Goal: Task Accomplishment & Management: Manage account settings

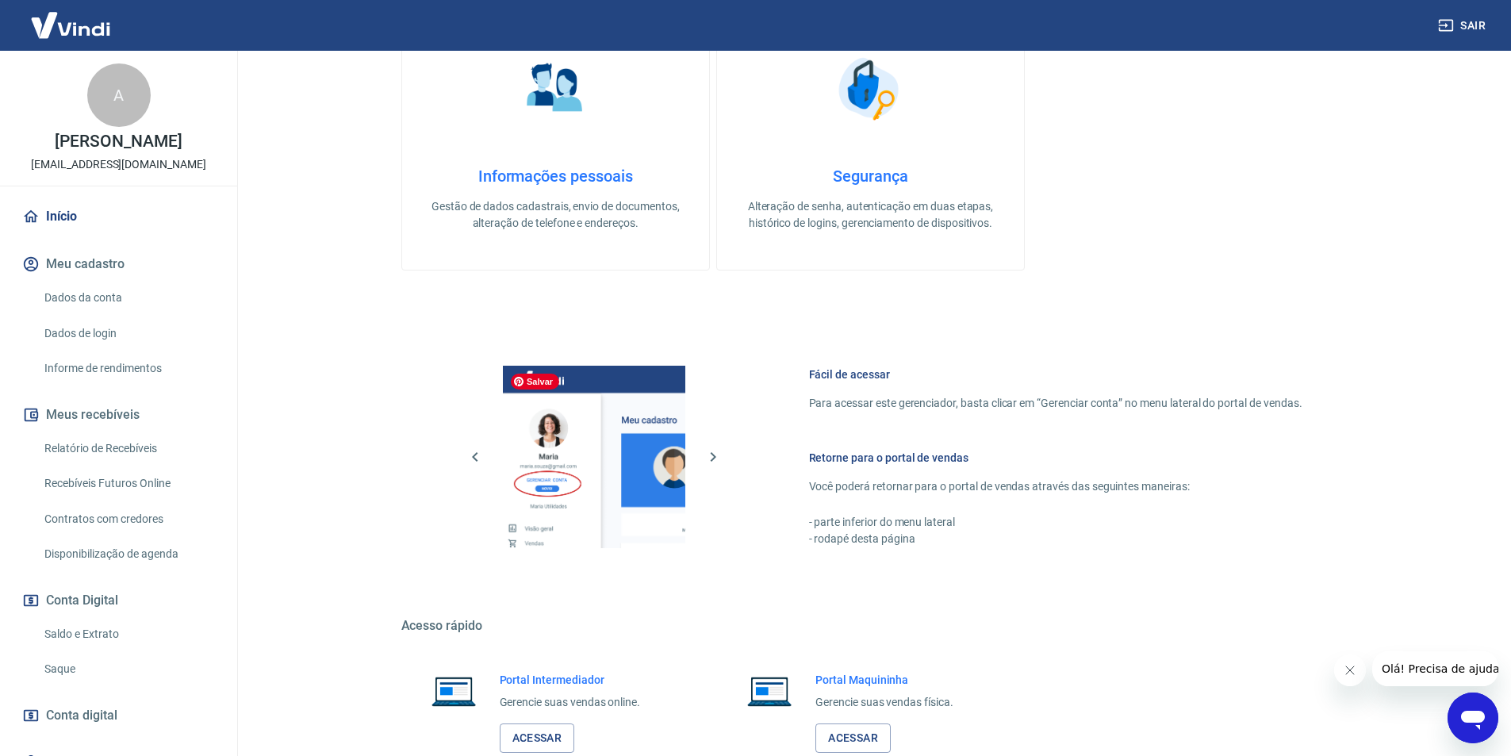
scroll to position [397, 0]
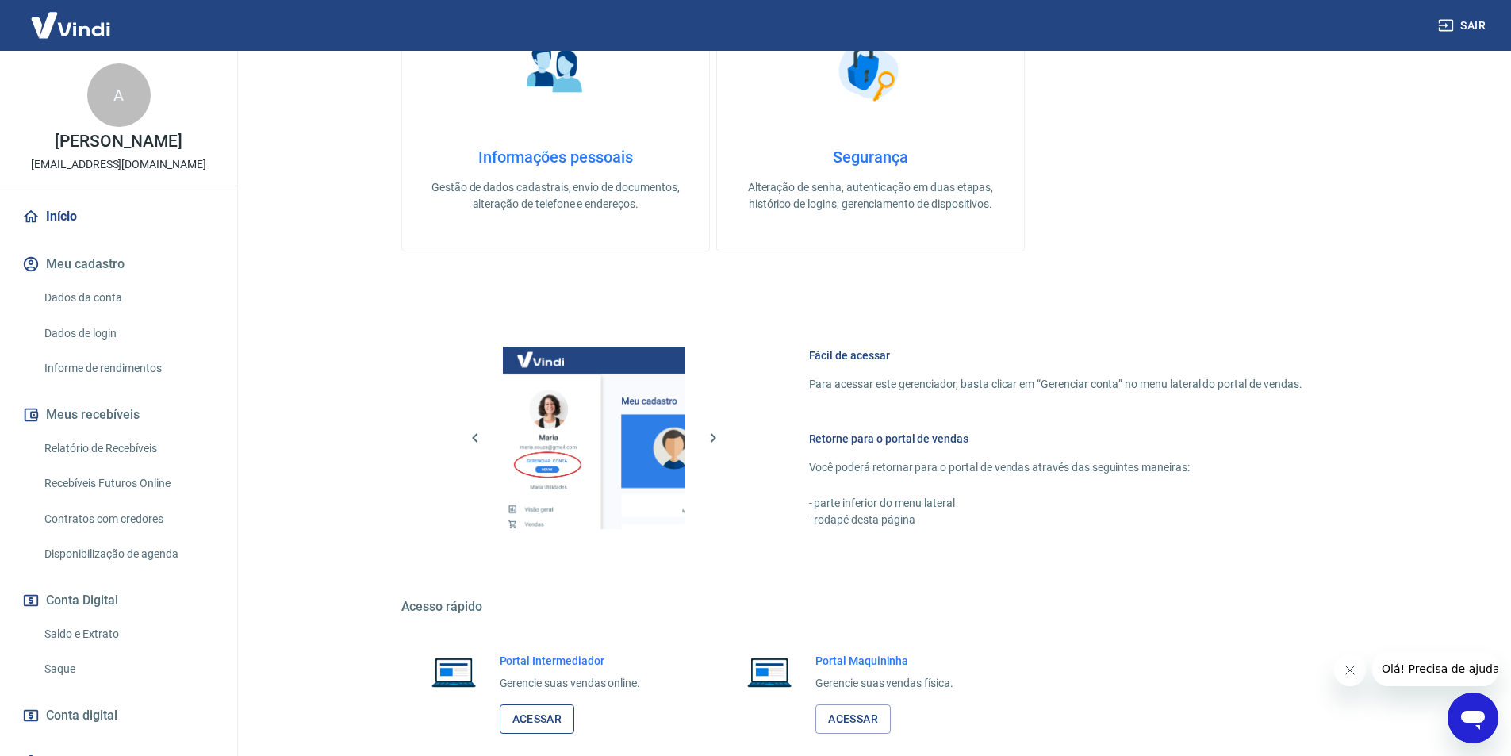
click at [555, 715] on link "Acessar" at bounding box center [537, 718] width 75 height 29
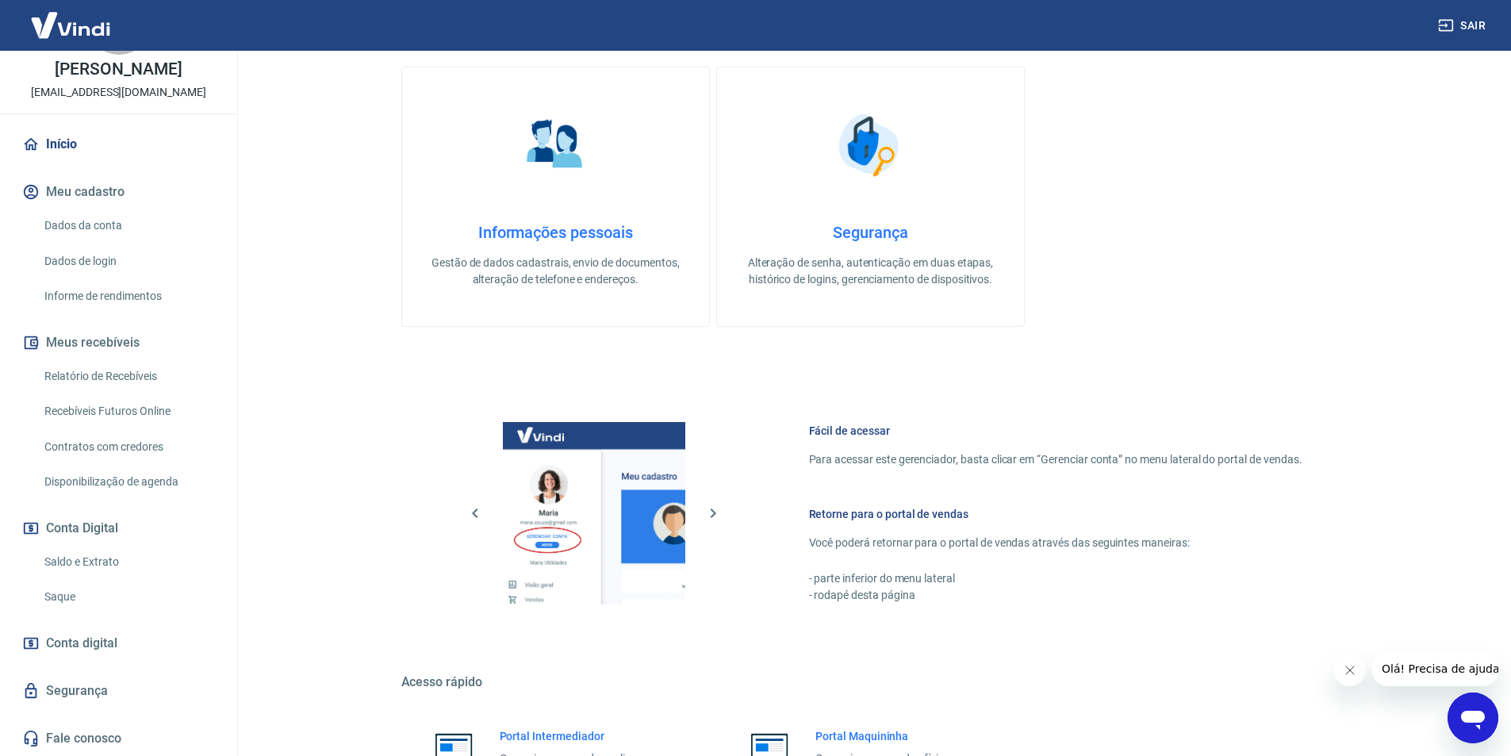
scroll to position [317, 0]
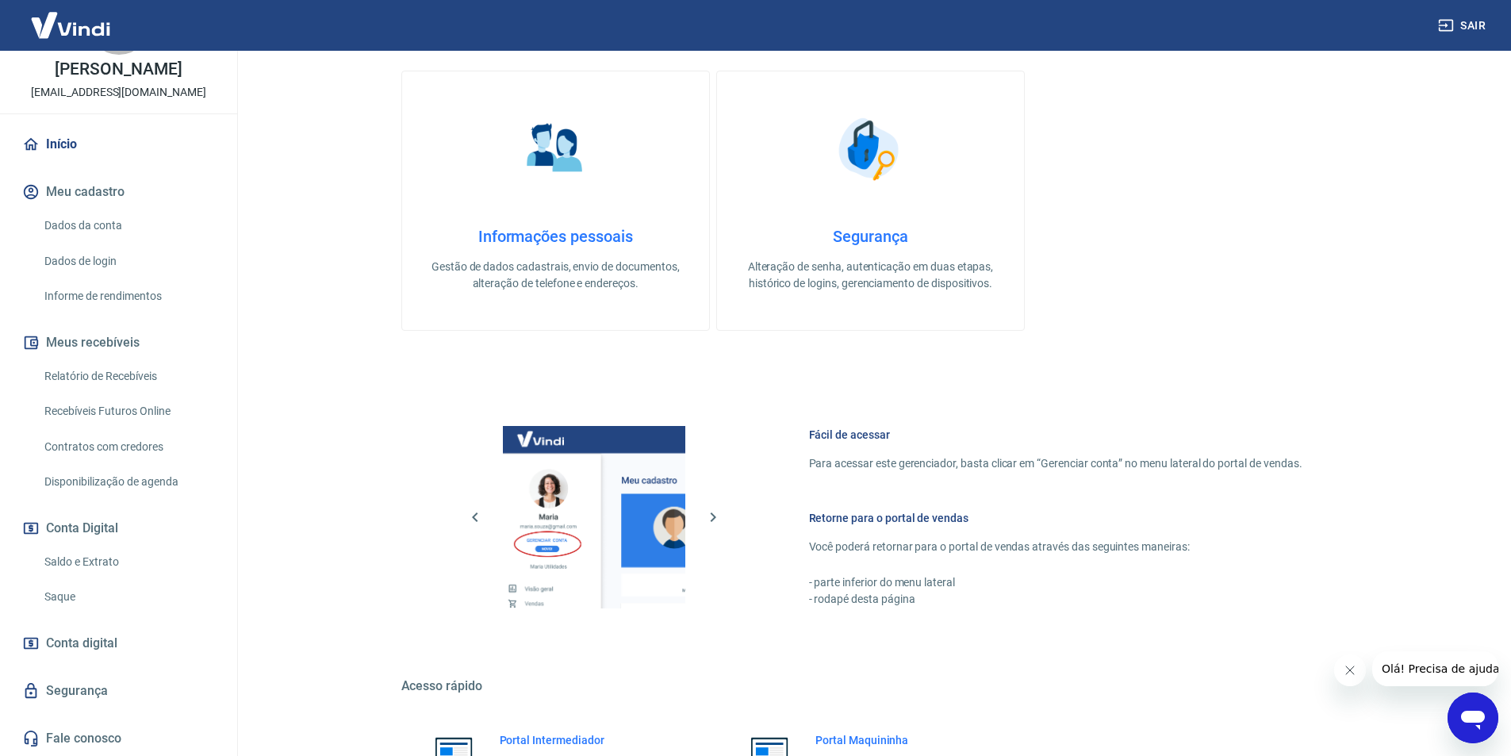
click at [1467, 30] on button "Sair" at bounding box center [1463, 25] width 57 height 29
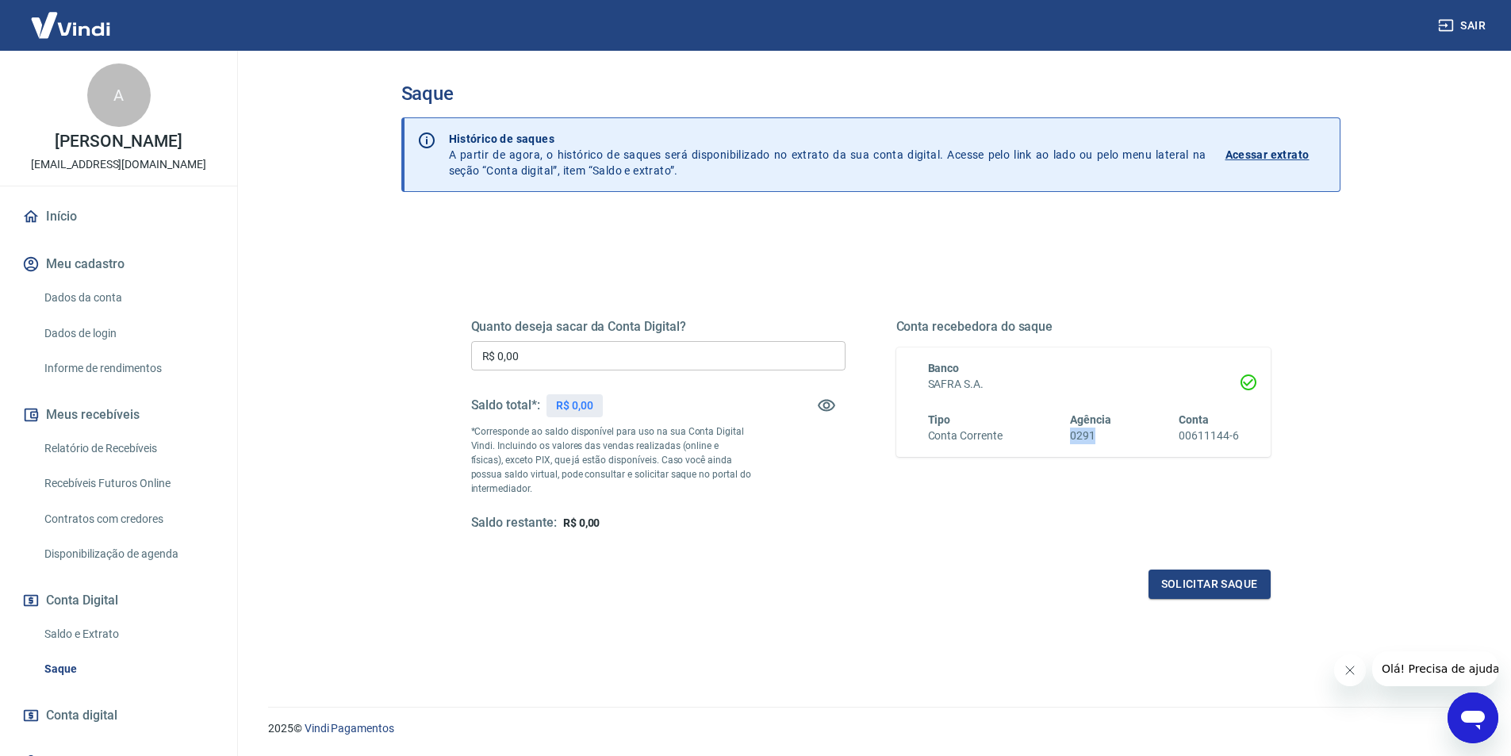
drag, startPoint x: 1073, startPoint y: 440, endPoint x: 1116, endPoint y: 437, distance: 43.7
click at [1116, 438] on div "Tipo Conta Corrente Agência 0291 Conta 00611144-6" at bounding box center [1083, 428] width 311 height 33
copy h6 "0291"
drag, startPoint x: 1179, startPoint y: 436, endPoint x: 1239, endPoint y: 439, distance: 60.4
click at [1239, 439] on div "Banco SAFRA S.A. Tipo Conta Corrente Agência 0291 Conta 00611144-6" at bounding box center [1083, 401] width 374 height 109
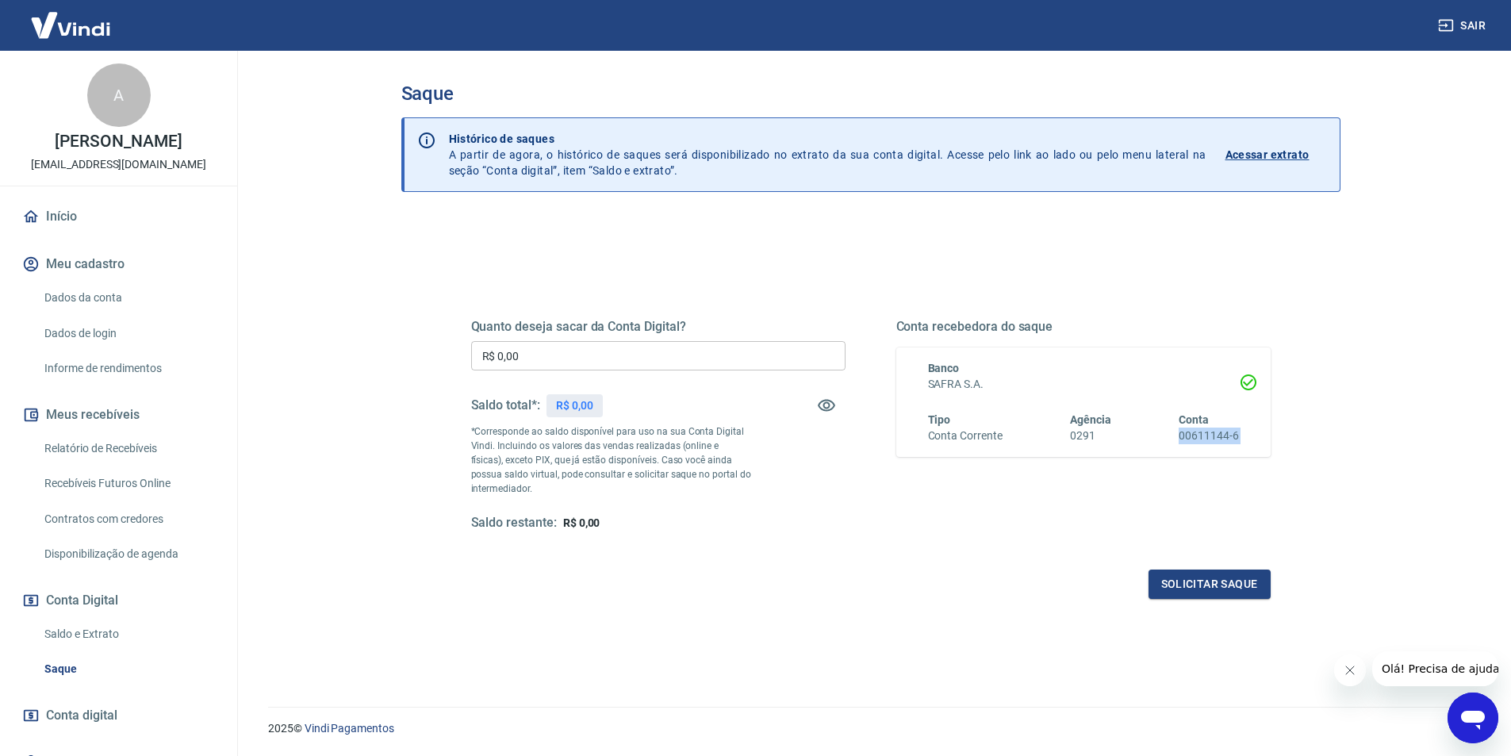
copy div "00611144-6 Solicitar saque"
click at [59, 215] on link "Início" at bounding box center [118, 216] width 199 height 35
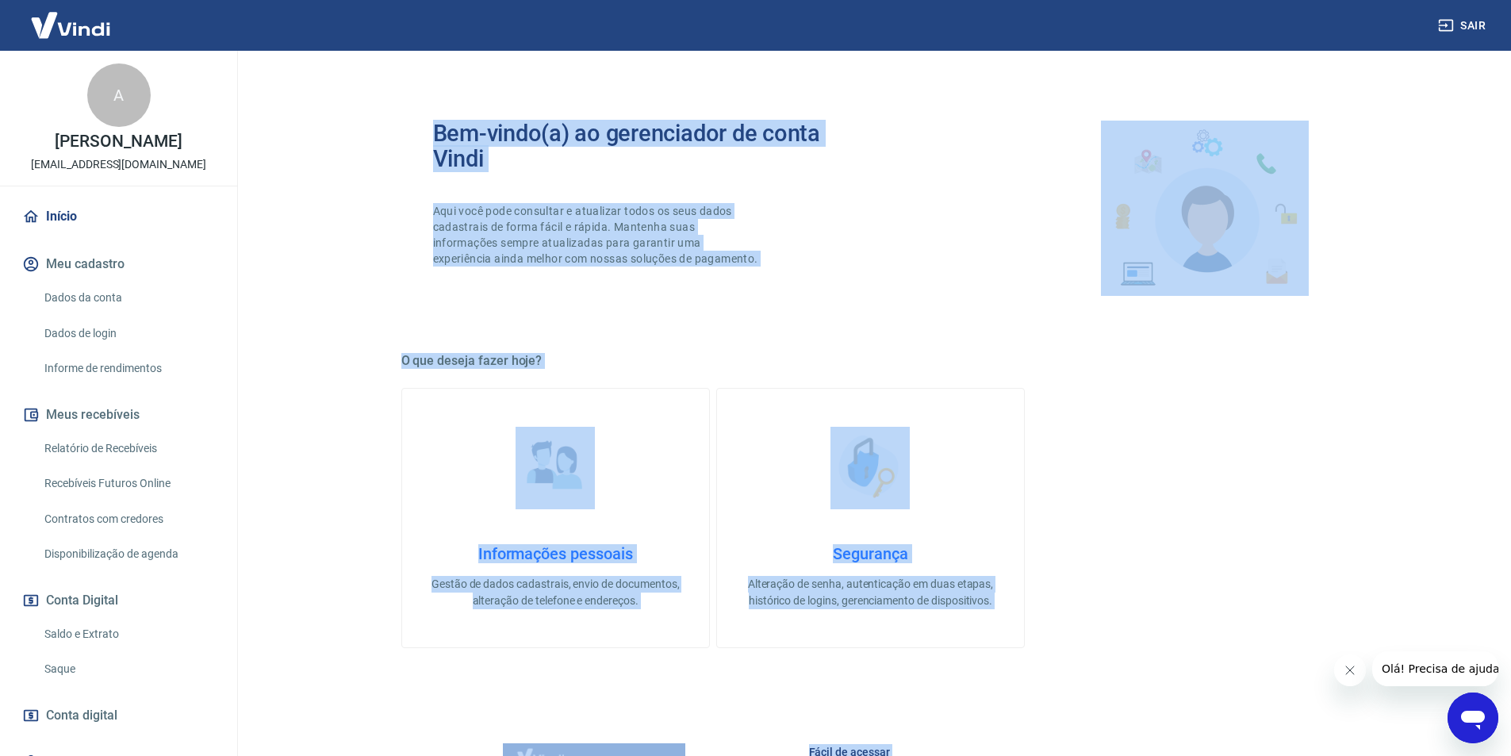
click at [854, 339] on div "Bem-vindo(a) ao gerenciador de conta Vindi Aqui você pode consultar e atualizar…" at bounding box center [870, 616] width 939 height 1067
click at [1157, 365] on h5 "O que deseja fazer hoje?" at bounding box center [870, 361] width 939 height 16
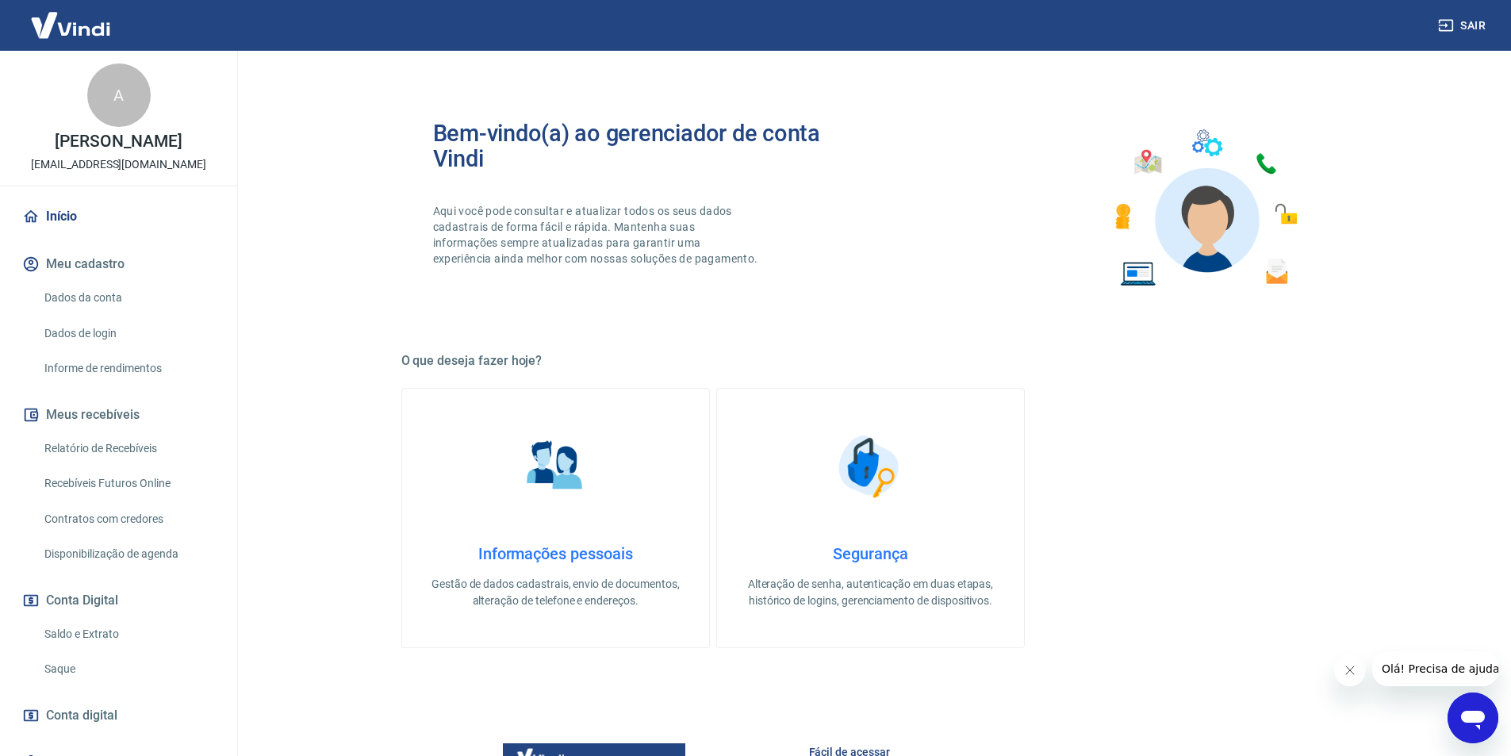
click at [1453, 22] on icon "button" at bounding box center [1446, 26] width 14 height 12
